Goal: Task Accomplishment & Management: Complete application form

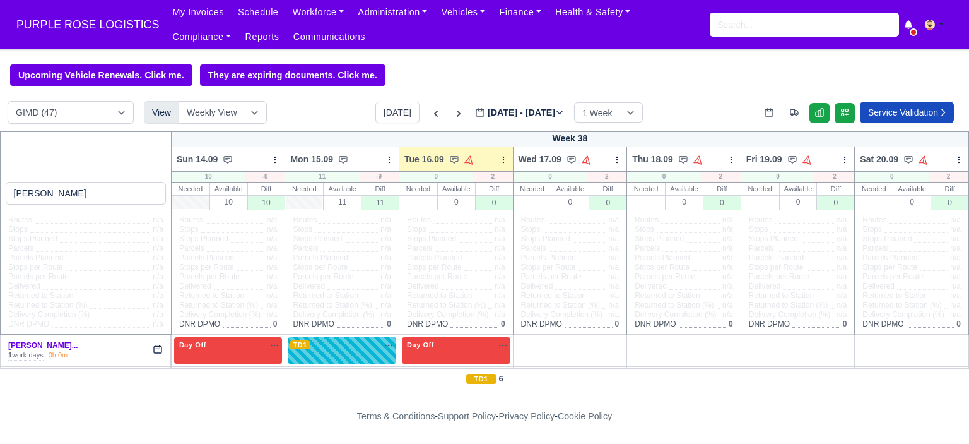
select select "5"
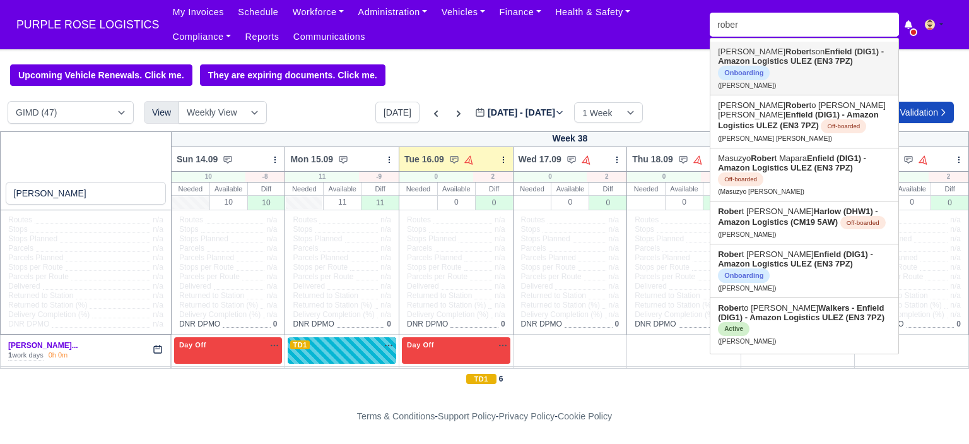
click at [786, 53] on strong "Rober" at bounding box center [798, 51] width 24 height 9
type input "[PERSON_NAME]"
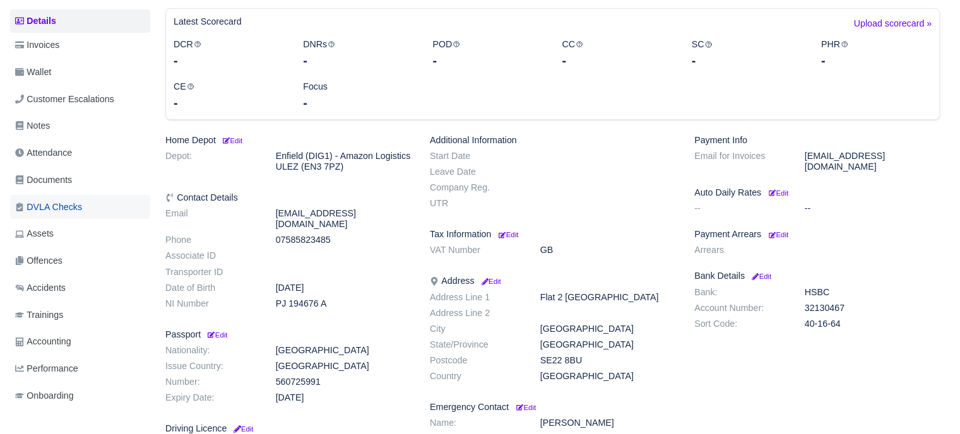
scroll to position [126, 0]
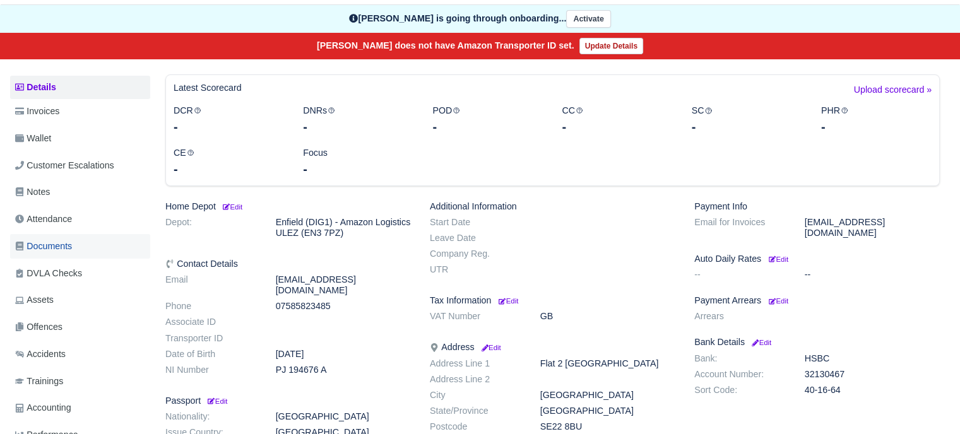
click at [61, 249] on span "Documents" at bounding box center [43, 246] width 57 height 15
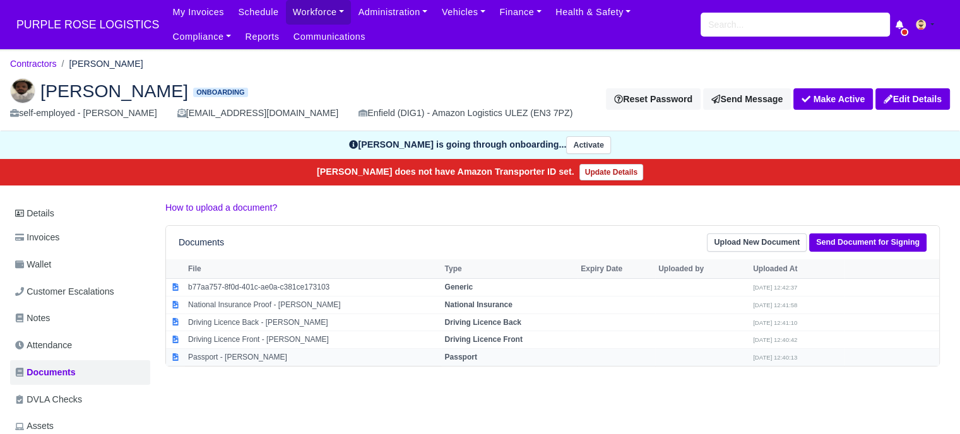
click at [461, 350] on td "Passport" at bounding box center [509, 357] width 136 height 17
select select "passport"
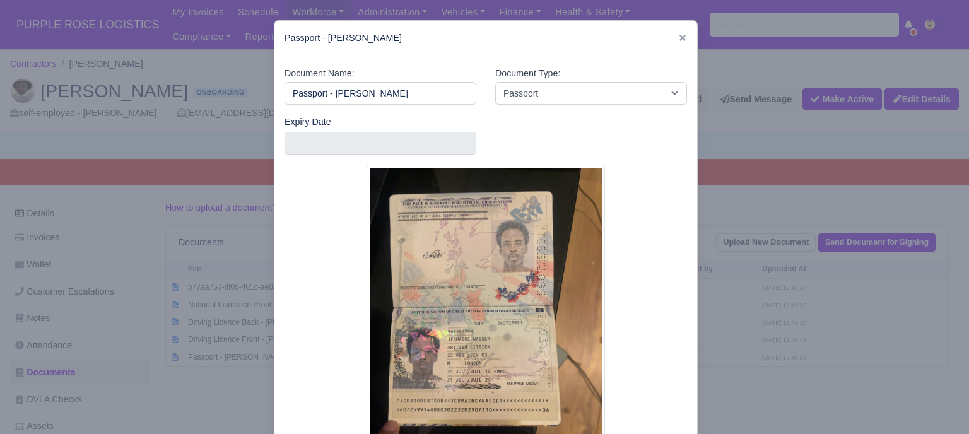
click at [730, 338] on div at bounding box center [484, 217] width 969 height 434
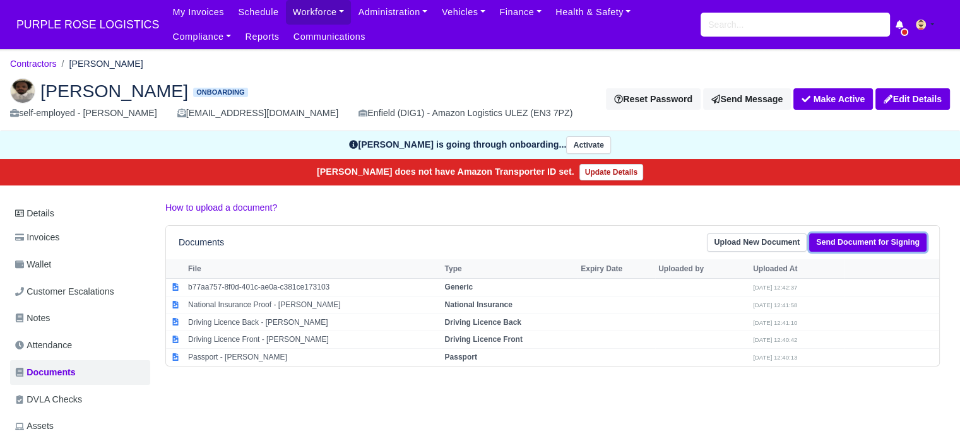
click at [852, 242] on link "Send Document for Signing" at bounding box center [867, 243] width 117 height 18
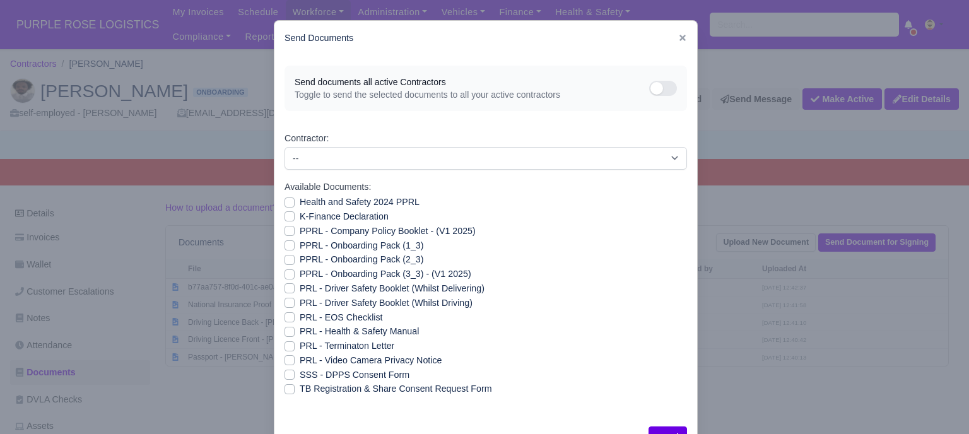
click at [300, 203] on label "Health and Safety 2024 PPRL" at bounding box center [360, 202] width 120 height 15
click at [288, 203] on input "Health and Safety 2024 PPRL" at bounding box center [290, 200] width 10 height 10
checkbox input "true"
click at [300, 220] on label "K-Finance Declaration" at bounding box center [344, 217] width 89 height 15
click at [285, 220] on input "K-Finance Declaration" at bounding box center [290, 215] width 10 height 10
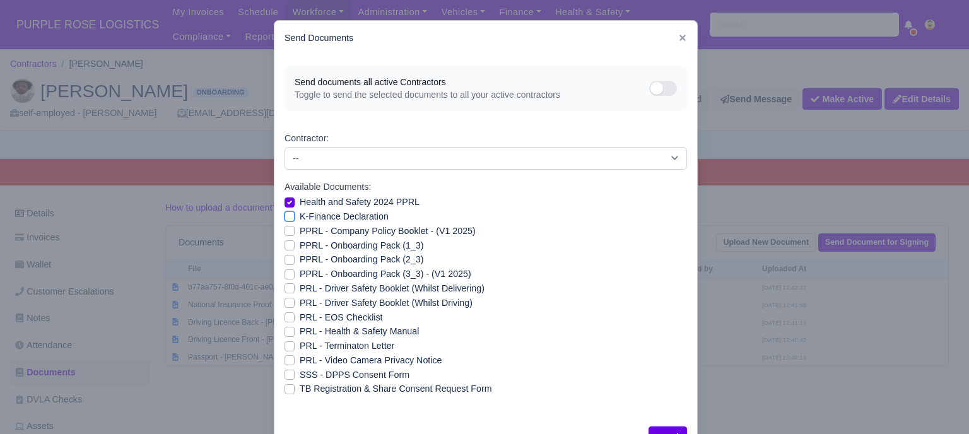
checkbox input "true"
drag, startPoint x: 288, startPoint y: 232, endPoint x: 284, endPoint y: 243, distance: 12.0
click at [300, 234] on label "PPRL - Company Policy Booklet - (V1 2025)" at bounding box center [388, 231] width 176 height 15
click at [288, 234] on input "PPRL - Company Policy Booklet - (V1 2025)" at bounding box center [290, 229] width 10 height 10
checkbox input "true"
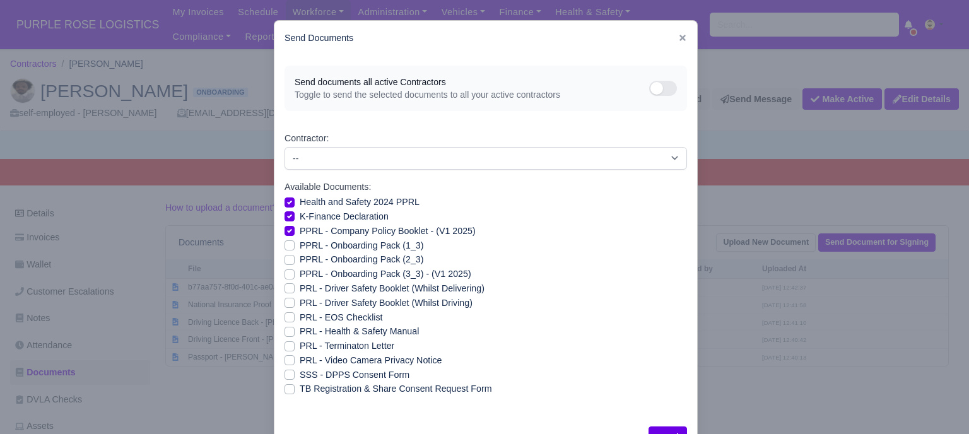
click at [300, 245] on label "PPRL - Onboarding Pack (1_3)" at bounding box center [362, 246] width 124 height 15
click at [285, 245] on input "PPRL - Onboarding Pack (1_3)" at bounding box center [290, 244] width 10 height 10
checkbox input "true"
drag, startPoint x: 286, startPoint y: 258, endPoint x: 285, endPoint y: 272, distance: 14.5
click at [300, 261] on label "PPRL - Onboarding Pack (2_3)" at bounding box center [362, 259] width 124 height 15
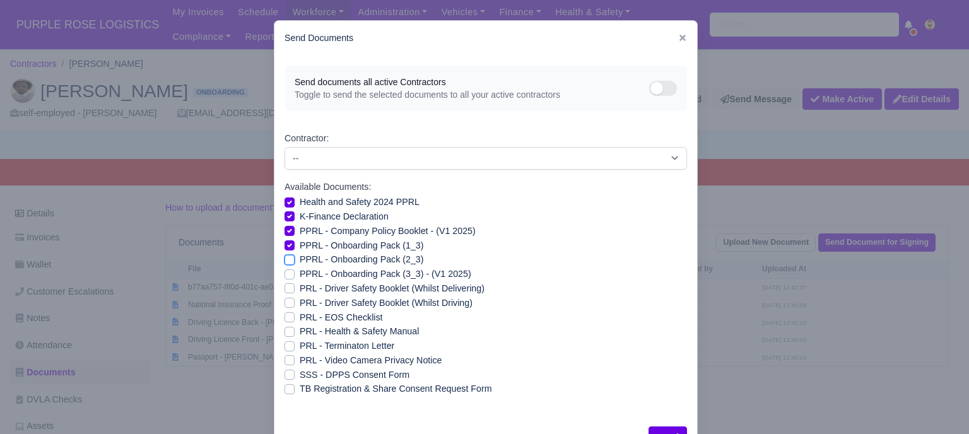
click at [286, 261] on input "PPRL - Onboarding Pack (2_3)" at bounding box center [290, 257] width 10 height 10
checkbox input "true"
drag, startPoint x: 286, startPoint y: 275, endPoint x: 293, endPoint y: 290, distance: 16.9
click at [300, 275] on label "PPRL - Onboarding Pack (3_3) - (V1 2025)" at bounding box center [386, 274] width 172 height 15
click at [286, 275] on input "PPRL - Onboarding Pack (3_3) - (V1 2025)" at bounding box center [290, 272] width 10 height 10
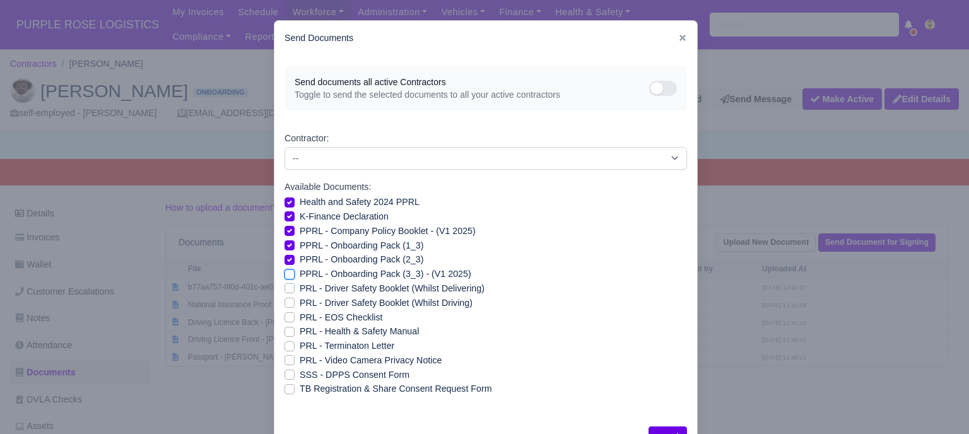
checkbox input "true"
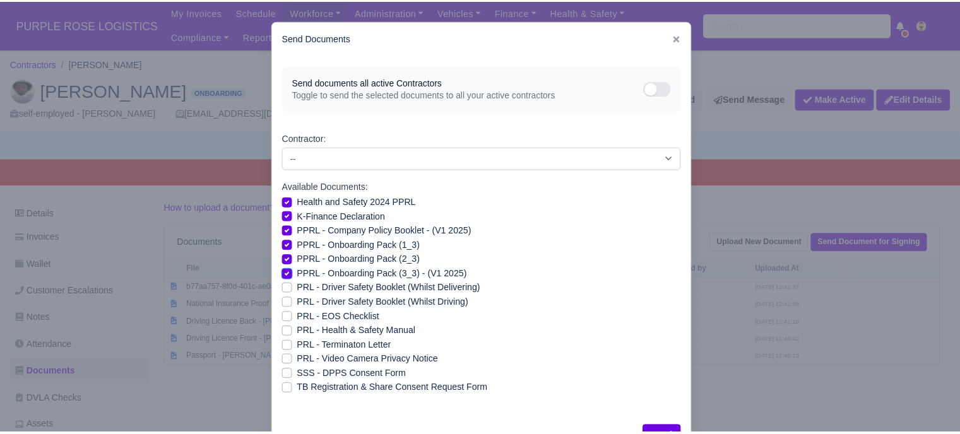
scroll to position [45, 0]
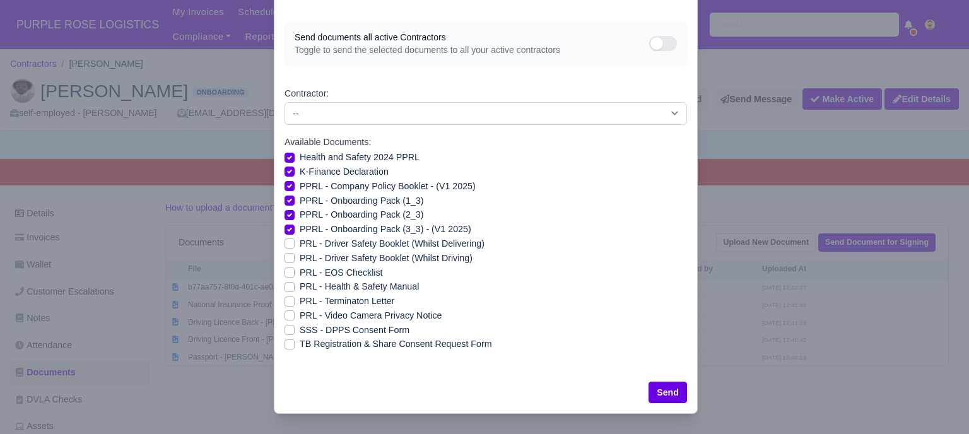
click at [300, 285] on label "PRL - Health & Safety Manual" at bounding box center [359, 287] width 119 height 15
click at [285, 285] on input "PRL - Health & Safety Manual" at bounding box center [290, 285] width 10 height 10
checkbox input "true"
click at [300, 316] on label "PRL - Video Camera Privacy Notice" at bounding box center [371, 316] width 142 height 15
click at [288, 316] on input "PRL - Video Camera Privacy Notice" at bounding box center [290, 314] width 10 height 10
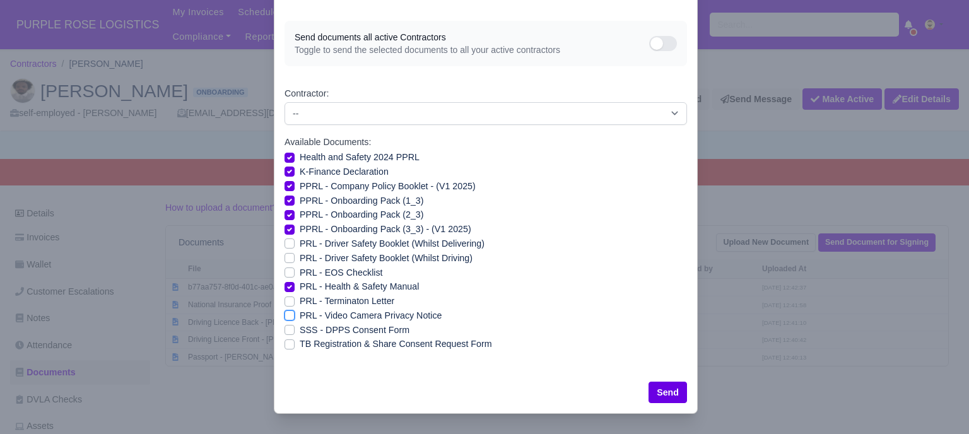
checkbox input "true"
click at [673, 394] on button "Send" at bounding box center [668, 392] width 39 height 21
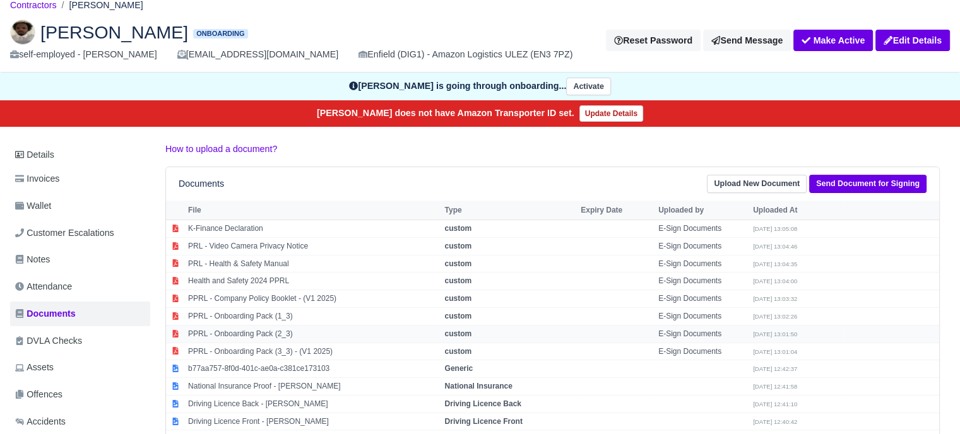
scroll to position [126, 0]
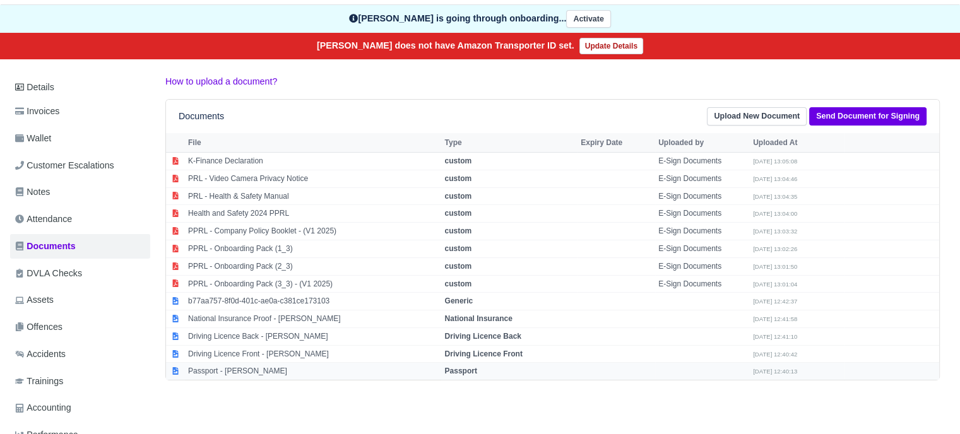
click at [477, 367] on strong "Passport" at bounding box center [460, 371] width 32 height 9
select select "passport"
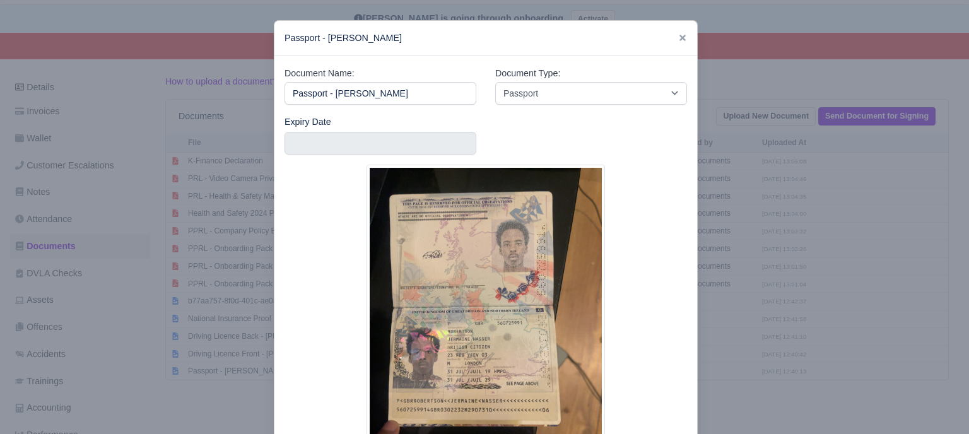
click at [747, 206] on div at bounding box center [484, 217] width 969 height 434
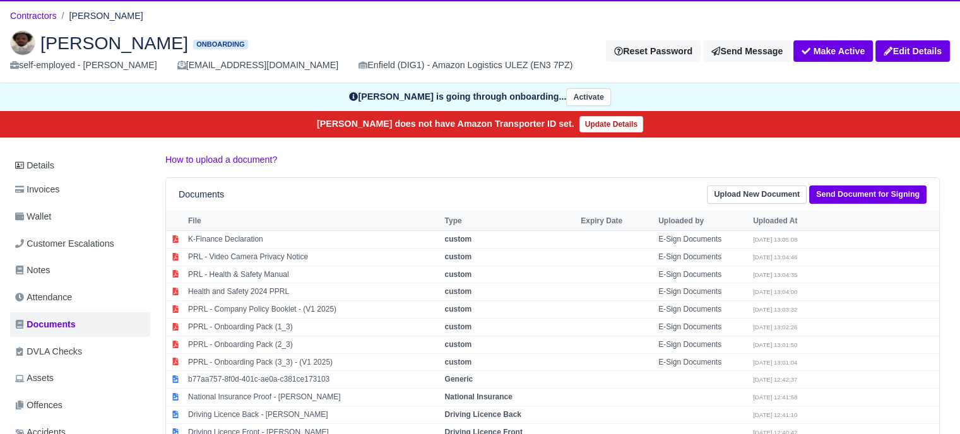
scroll to position [0, 0]
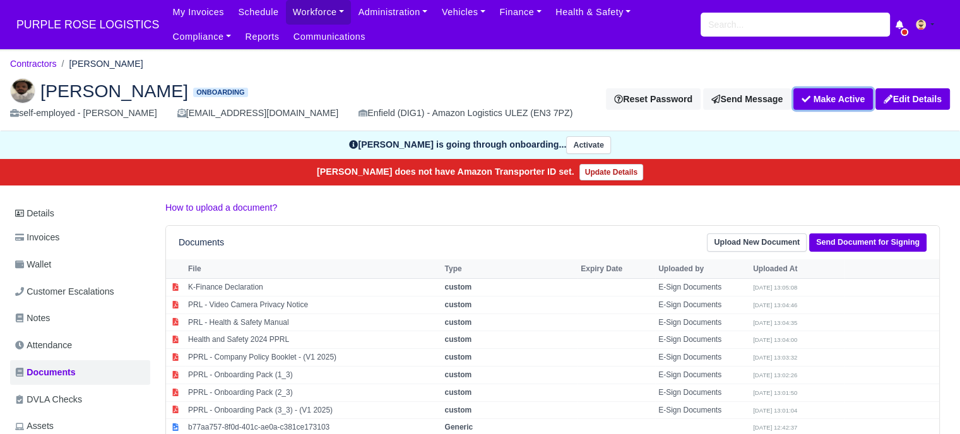
click at [834, 102] on button "Make Active" at bounding box center [833, 98] width 80 height 21
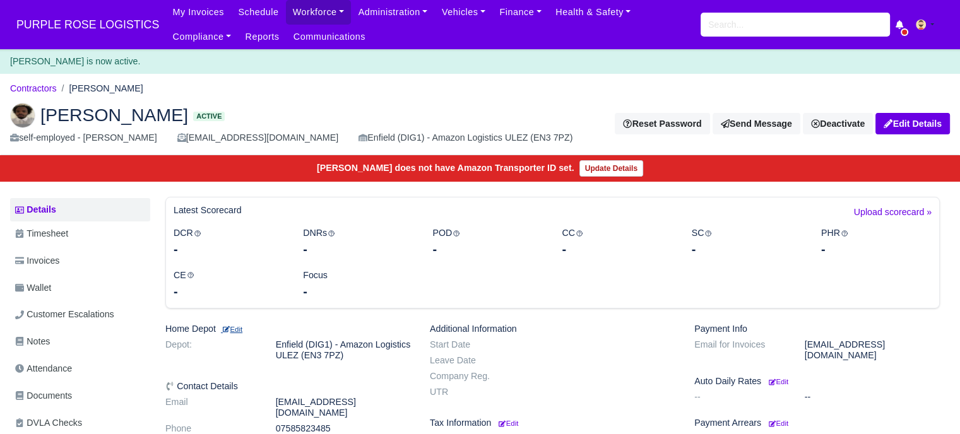
click at [239, 329] on small "Edit" at bounding box center [231, 330] width 21 height 8
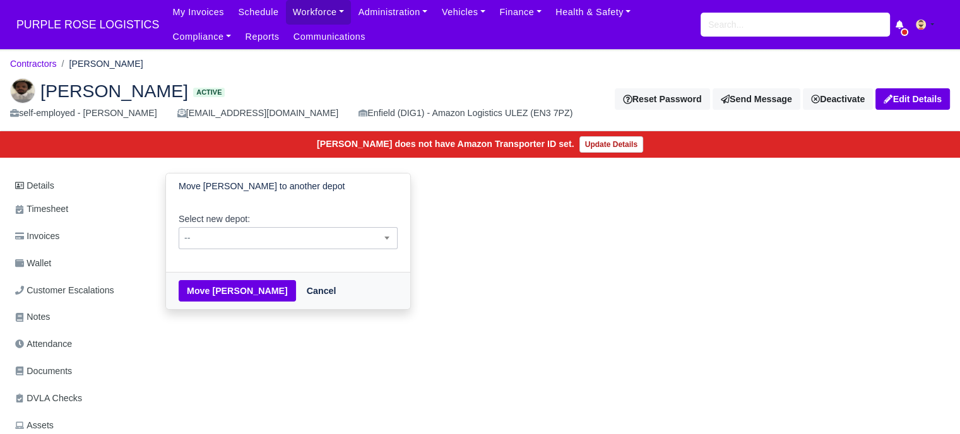
click at [240, 234] on span "--" at bounding box center [288, 238] width 218 height 16
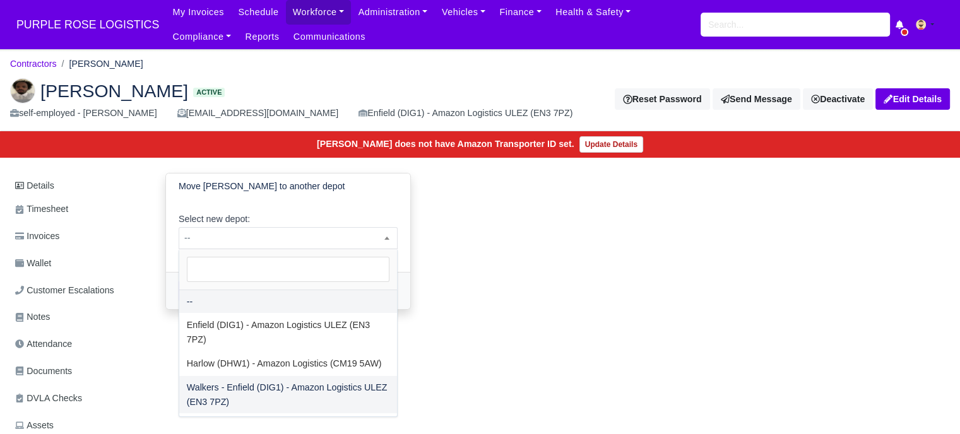
select select "5"
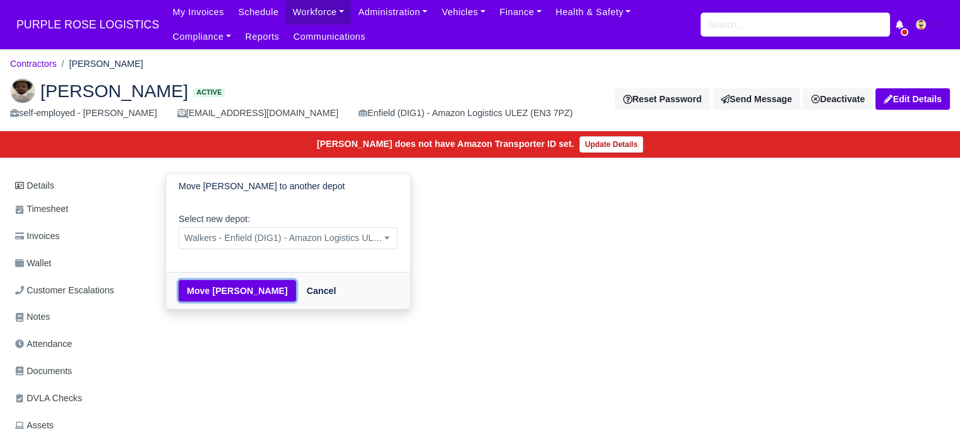
click at [214, 295] on button "Move Jermaine Robertson" at bounding box center [237, 290] width 117 height 21
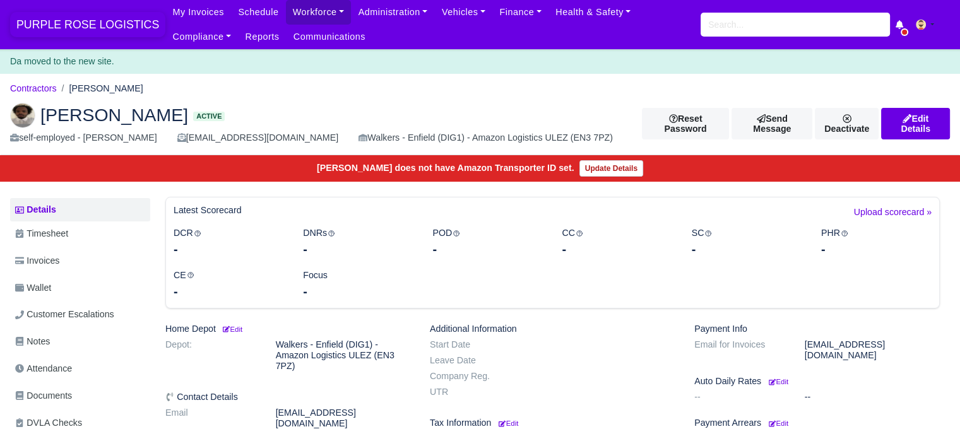
click at [119, 21] on span "PURPLE ROSE LOGISTICS" at bounding box center [87, 24] width 155 height 25
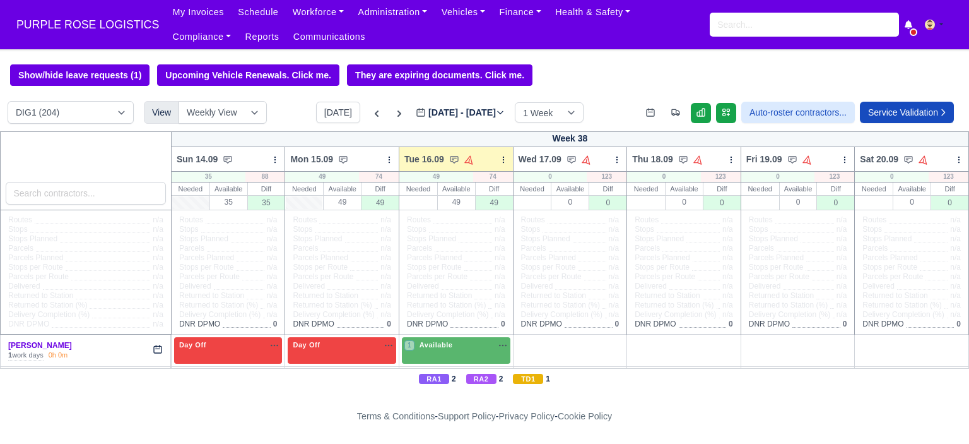
select select "5"
click at [8, 102] on select "DIG1 (204) DAK1 (1) GIMD (48)" at bounding box center [71, 112] width 126 height 23
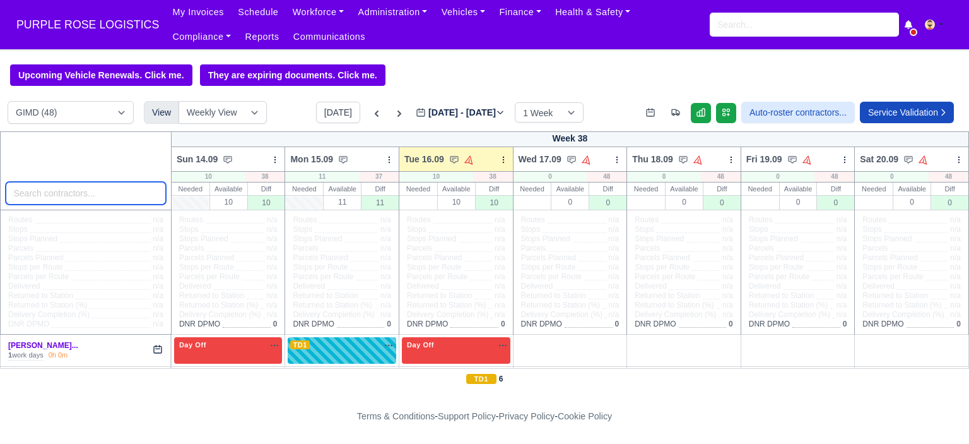
click at [73, 198] on input "search" at bounding box center [86, 193] width 160 height 23
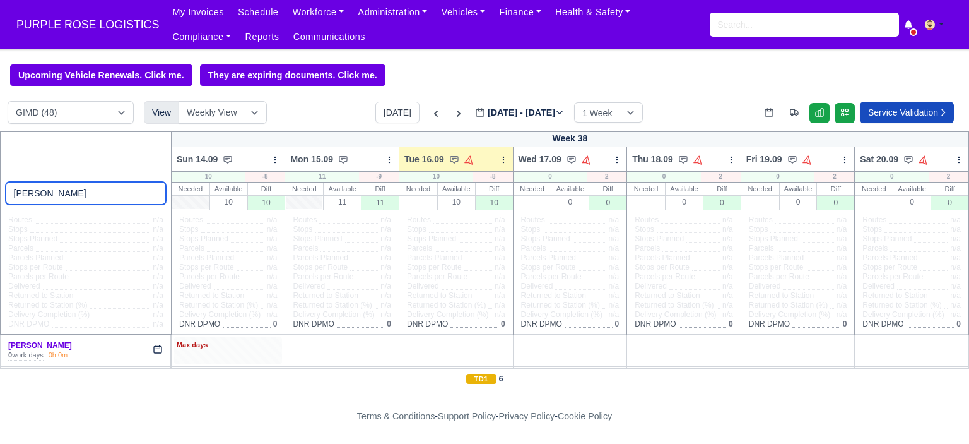
type input "robert"
click at [256, 356] on div "Max days" at bounding box center [228, 350] width 109 height 26
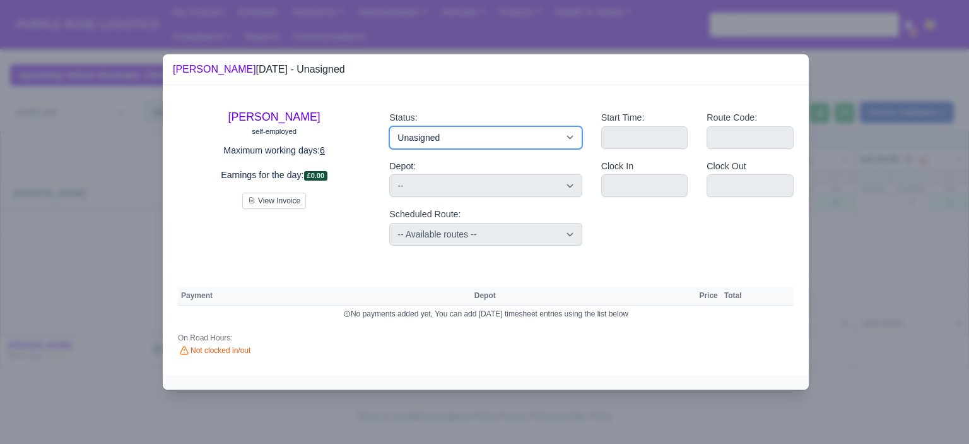
click at [472, 139] on select "Available Day Off Stand By Holiday Other Depot In Office OSM Ridealong Nursery …" at bounding box center [485, 137] width 193 height 23
select select "Day Off"
click at [389, 126] on select "Available Day Off Stand By Holiday Other Depot In Office OSM Ridealong Nursery …" at bounding box center [485, 137] width 193 height 23
select select
select select "na"
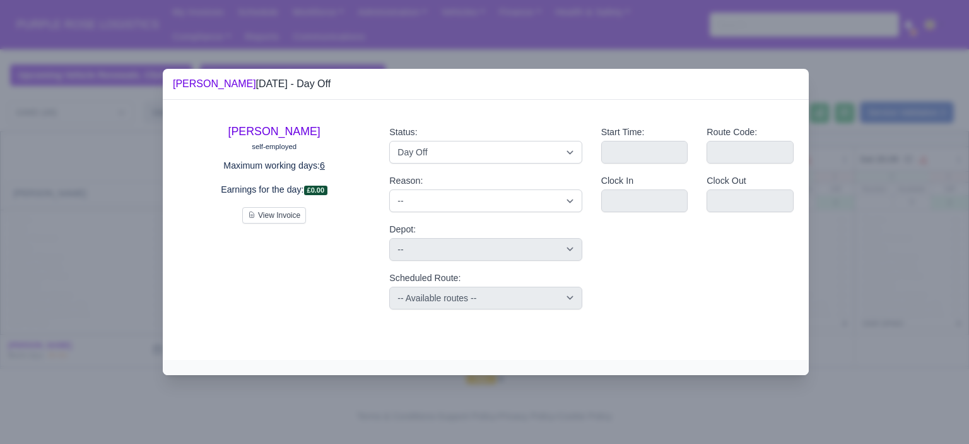
click at [881, 264] on div at bounding box center [484, 222] width 969 height 444
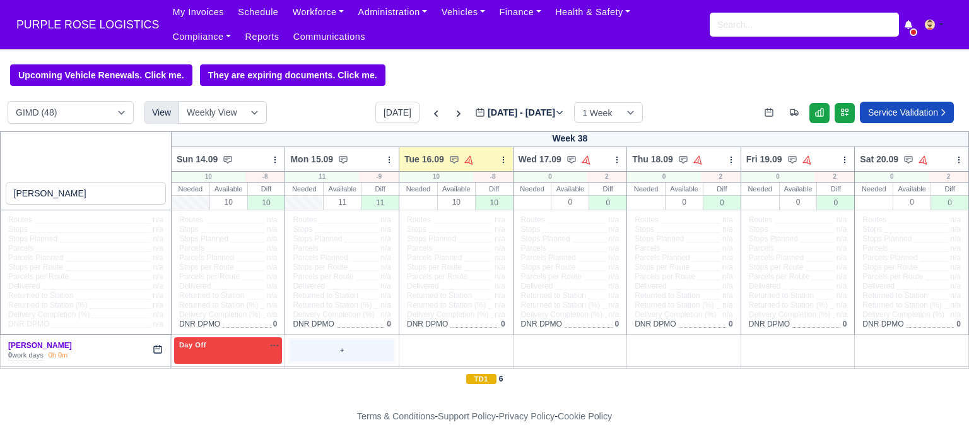
click at [367, 348] on div "+" at bounding box center [342, 350] width 104 height 21
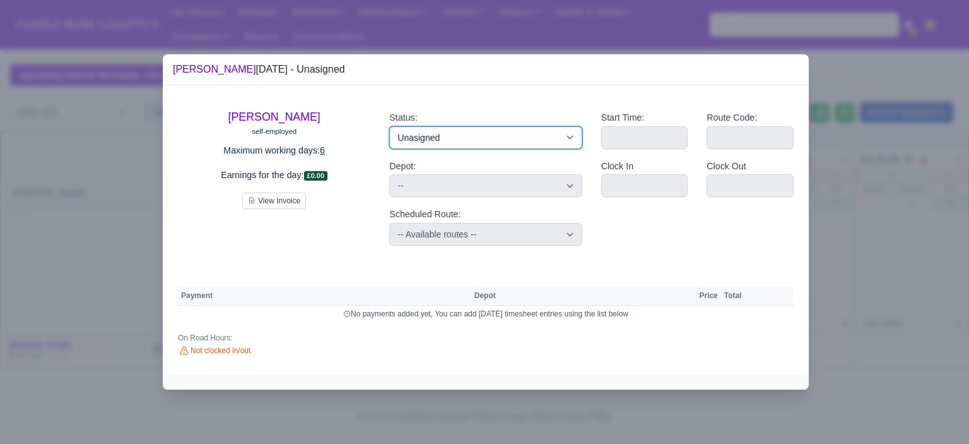
click at [466, 146] on select "Available Day Off Stand By Holiday Other Depot In Office OSM Ridealong Nursery …" at bounding box center [485, 137] width 193 height 23
select select "Training"
click at [389, 126] on select "Available Day Off Stand By Holiday Other Depot In Office OSM Ridealong Nursery …" at bounding box center [485, 137] width 193 height 23
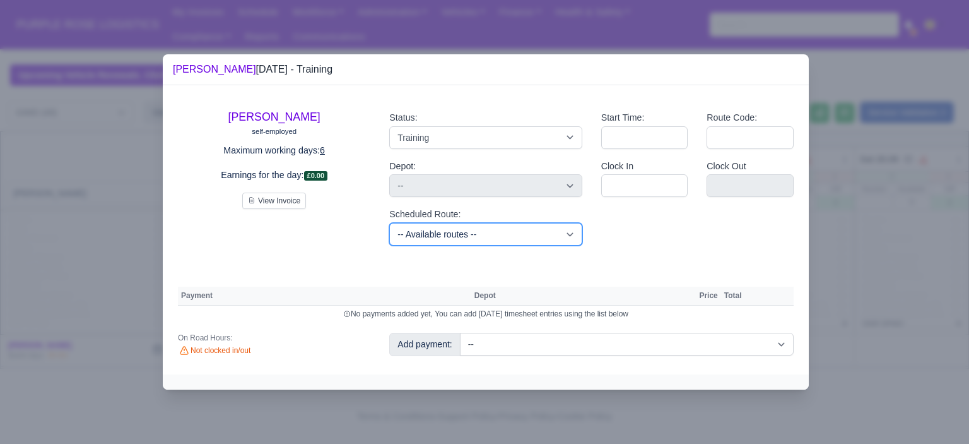
click at [487, 239] on select "-- Available routes -- Standard Parcel - Block of 6 Hours - (SD6) AmFlex RTS Ve…" at bounding box center [485, 234] width 193 height 23
select select "6"
click at [389, 223] on select "-- Available routes -- Standard Parcel - Block of 6 Hours - (SD6) AmFlex RTS Ve…" at bounding box center [485, 234] width 193 height 23
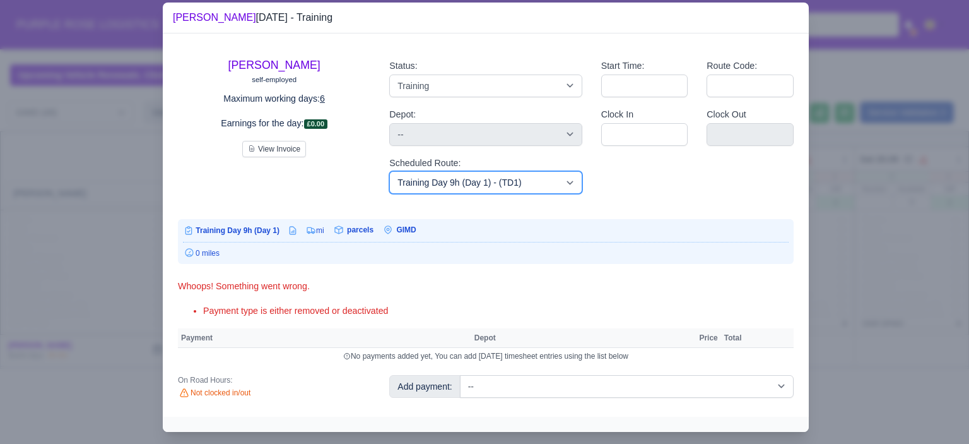
scroll to position [26, 0]
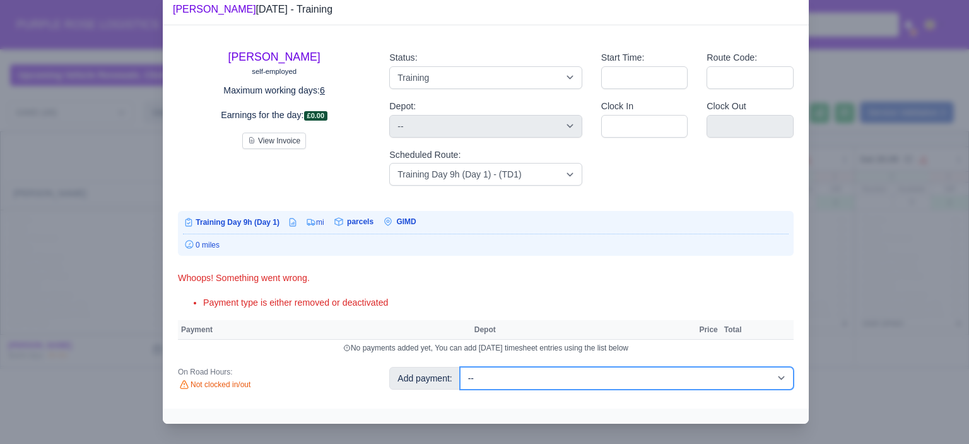
click at [721, 379] on select "-- Additional Hour Support (£14.50) Additional Hour Support (Walkers) (£13.50) …" at bounding box center [627, 378] width 334 height 23
select select "85"
click at [460, 367] on select "-- Additional Hour Support (£14.50) Additional Hour Support (Walkers) (£13.50) …" at bounding box center [627, 378] width 334 height 23
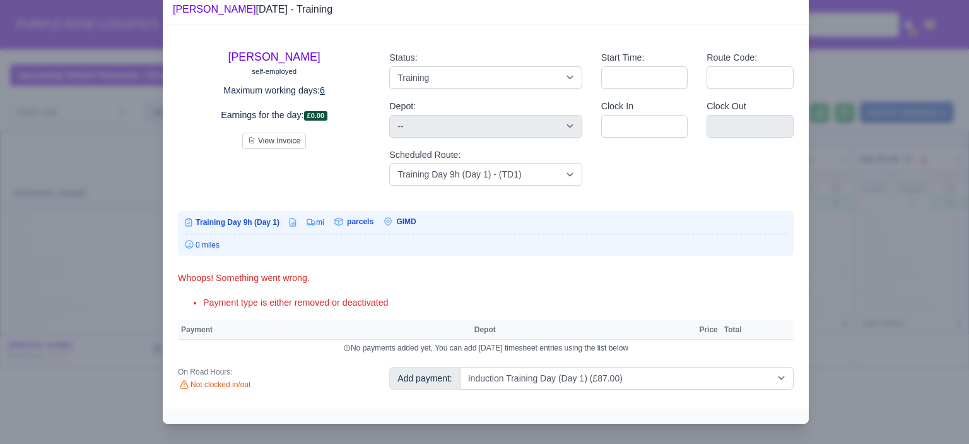
select select "5"
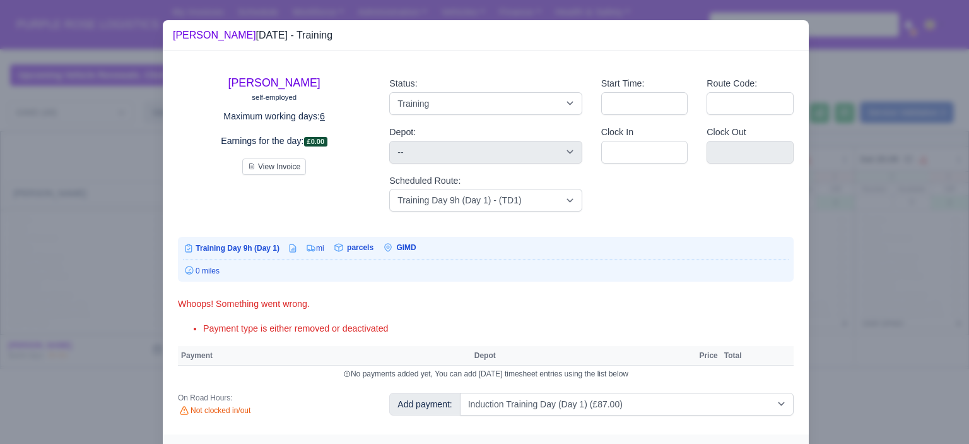
select select "5"
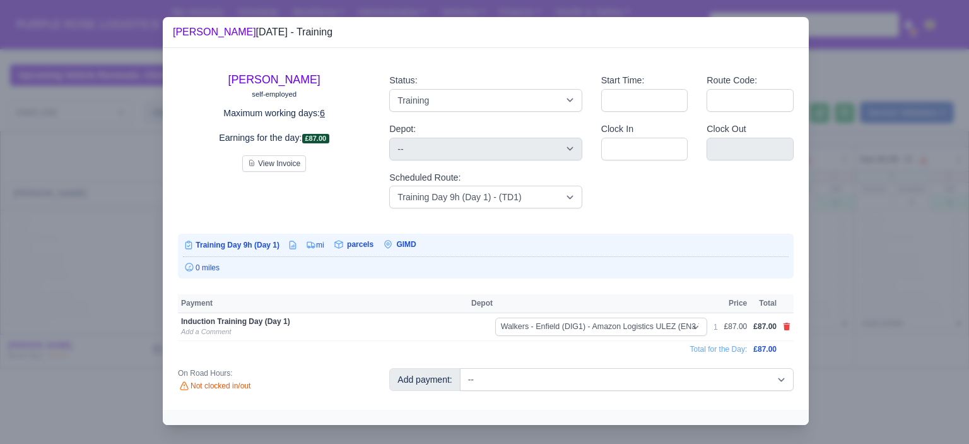
scroll to position [4, 0]
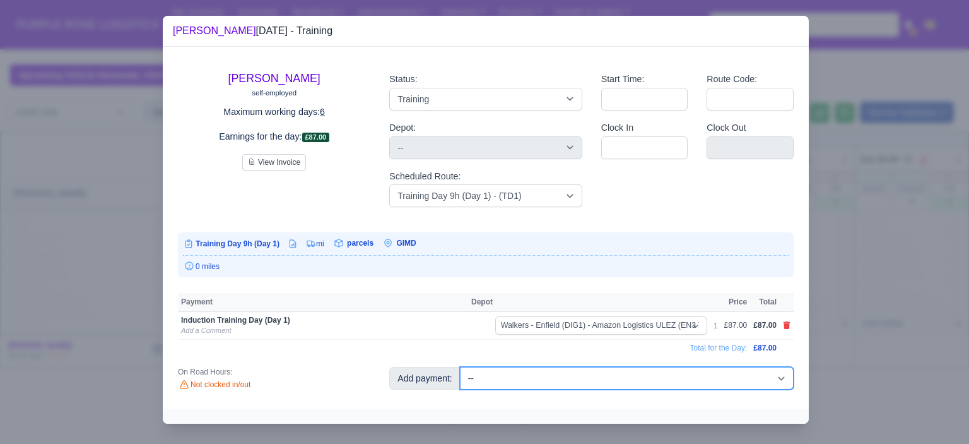
drag, startPoint x: 682, startPoint y: 381, endPoint x: 675, endPoint y: 369, distance: 14.4
click at [682, 381] on select "-- Additional Hour Support (£14.50) Additional Hour Support (Walkers) (£13.50) …" at bounding box center [627, 378] width 334 height 23
select select "104"
click at [460, 367] on select "-- Additional Hour Support (£14.50) Additional Hour Support (Walkers) (£13.50) …" at bounding box center [627, 378] width 334 height 23
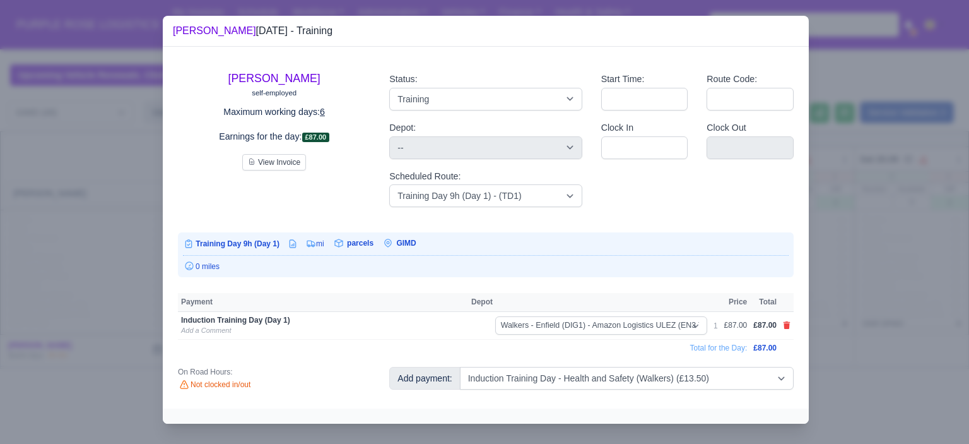
select select "5"
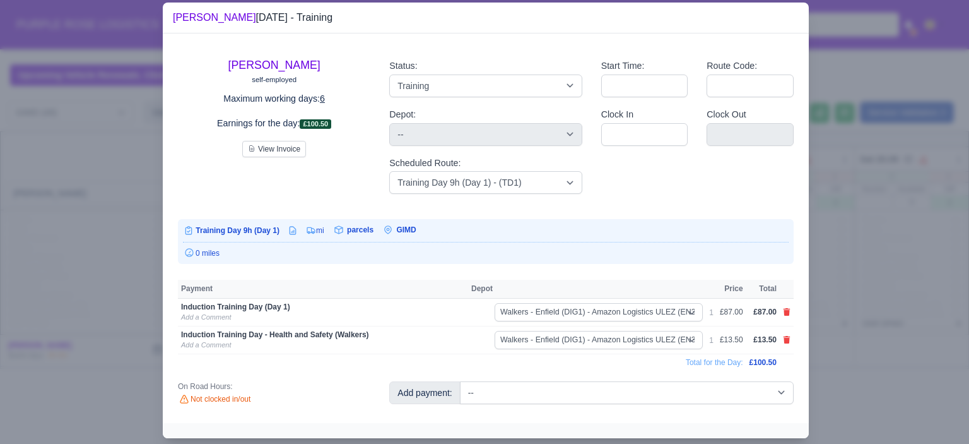
click at [897, 263] on div at bounding box center [484, 222] width 969 height 444
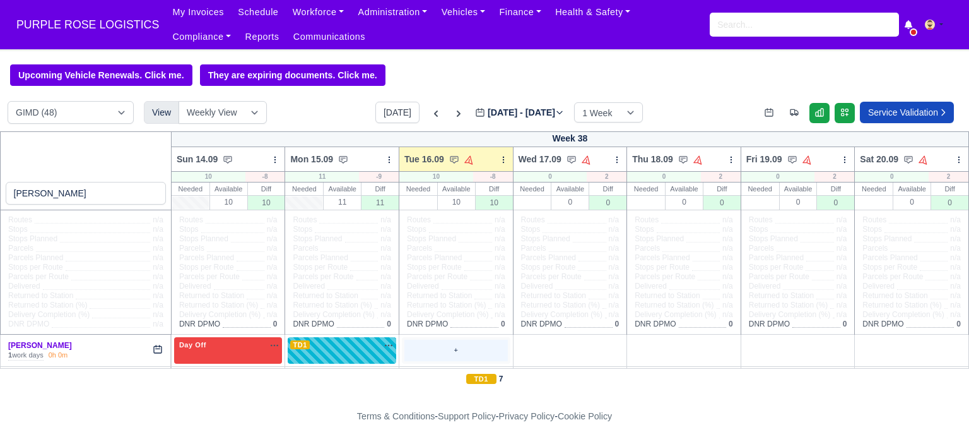
click at [461, 353] on div "+" at bounding box center [457, 350] width 104 height 21
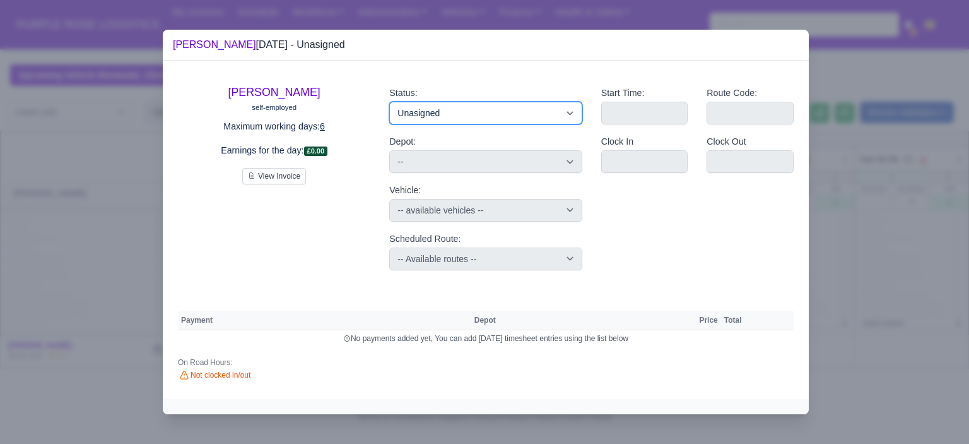
click at [518, 119] on select "Available Day Off Stand By Holiday Other Depot In Office OSM Ridealong Nursery …" at bounding box center [485, 113] width 193 height 23
select select "Day Off"
click at [389, 102] on select "Available Day Off Stand By Holiday Other Depot In Office OSM Ridealong Nursery …" at bounding box center [485, 113] width 193 height 23
select select "na"
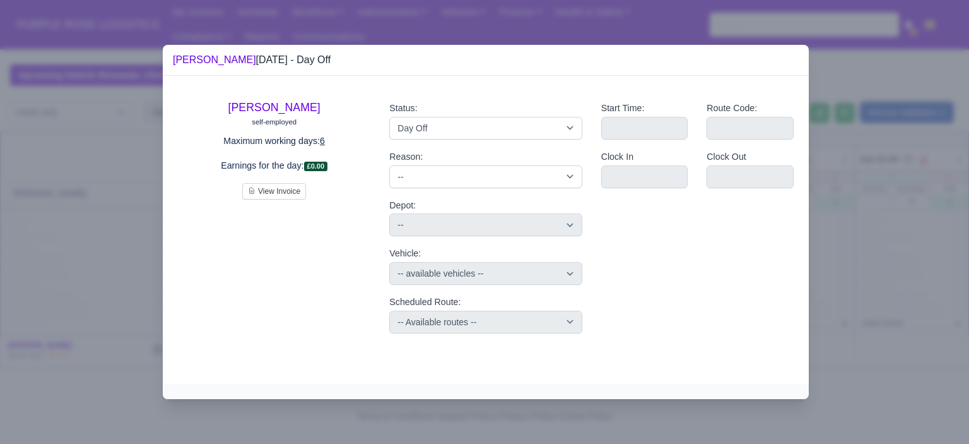
click at [855, 295] on div at bounding box center [484, 222] width 969 height 444
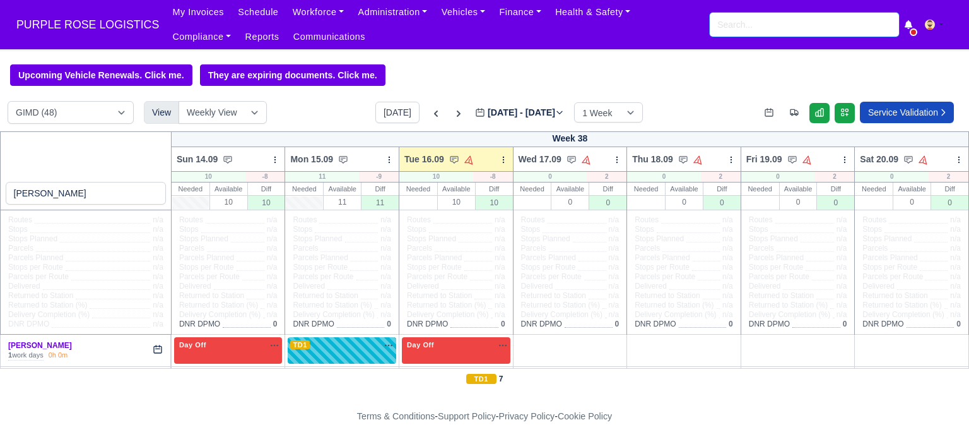
click at [732, 27] on input "search" at bounding box center [804, 25] width 189 height 24
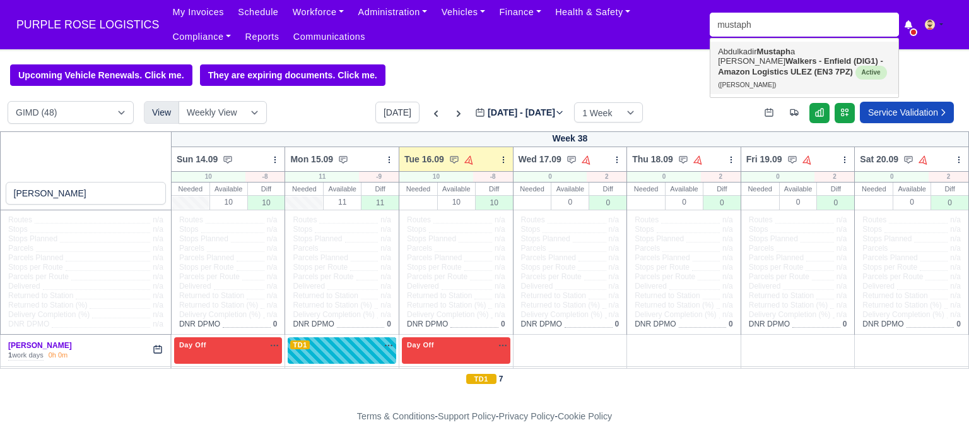
click at [749, 70] on strong "Walkers - Enfield (DIG1) - Amazon Logistics ULEZ (EN3 7PZ)" at bounding box center [800, 66] width 165 height 20
type input "[PERSON_NAME]"
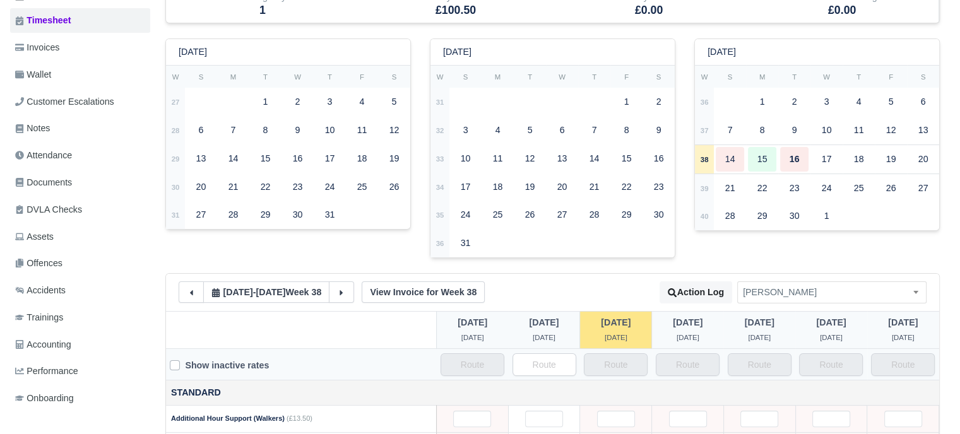
scroll to position [189, 0]
click at [78, 175] on link "Documents" at bounding box center [80, 182] width 140 height 25
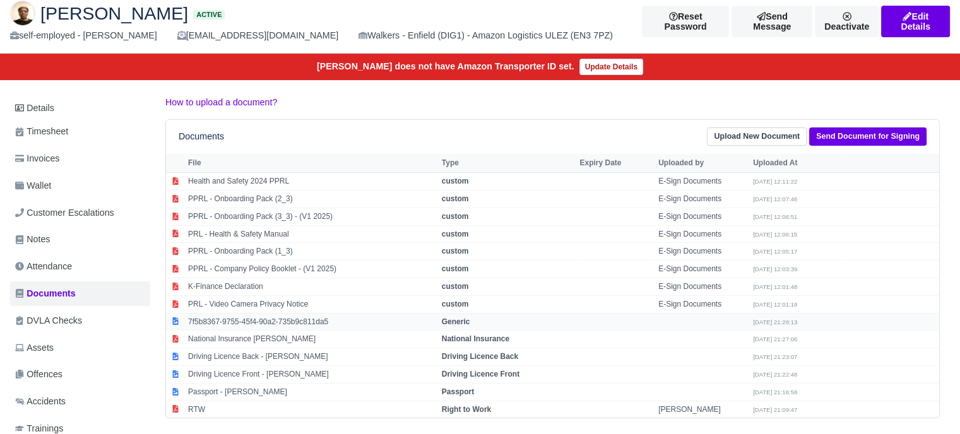
scroll to position [189, 0]
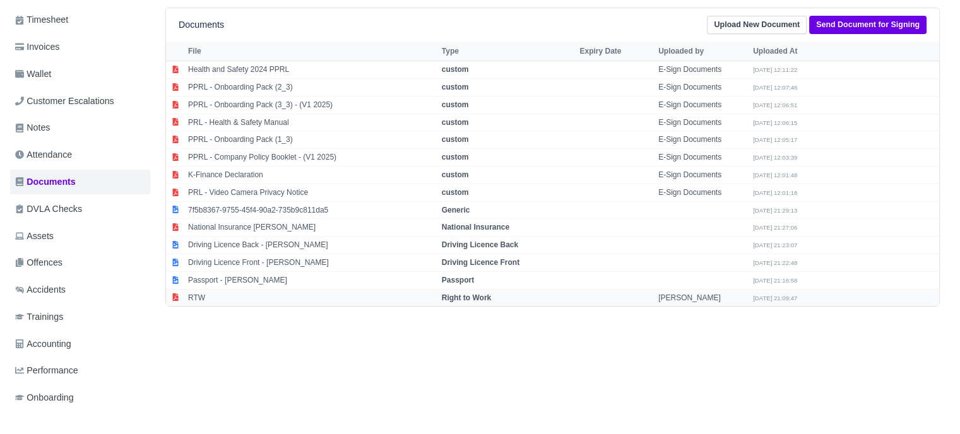
click at [487, 293] on strong "Right to Work" at bounding box center [466, 297] width 49 height 9
select select "right-to-work"
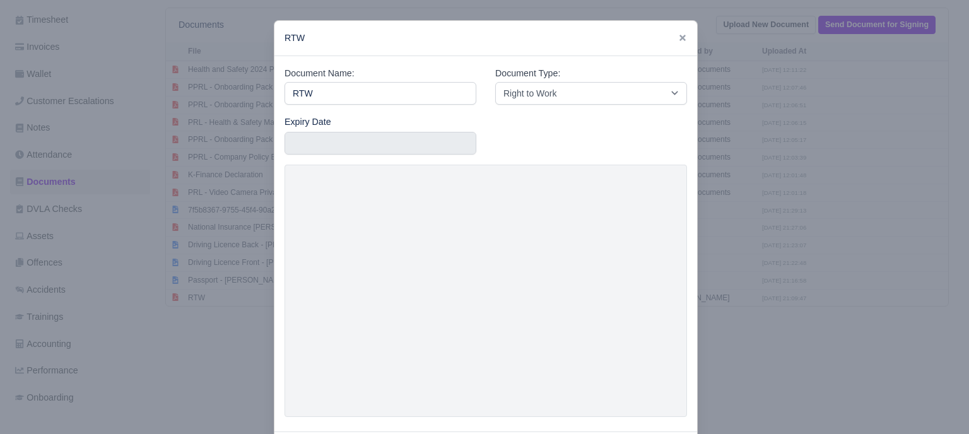
click at [746, 270] on div at bounding box center [484, 217] width 969 height 434
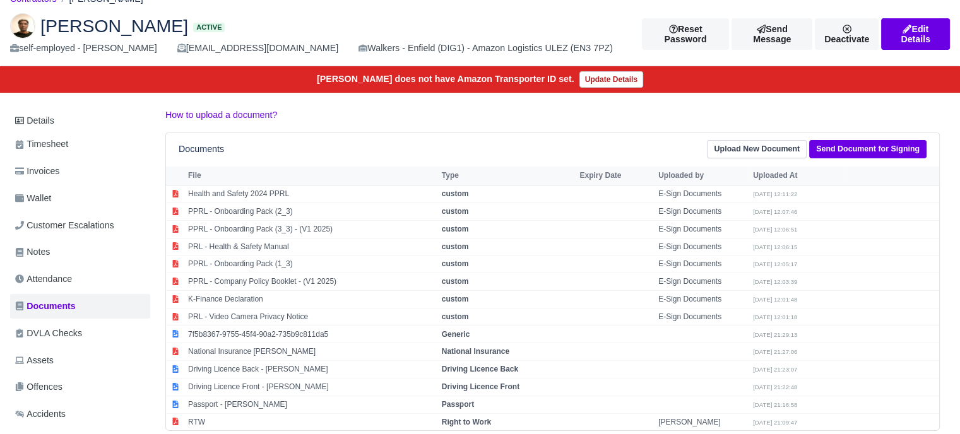
scroll to position [0, 0]
